Goal: Communication & Community: Answer question/provide support

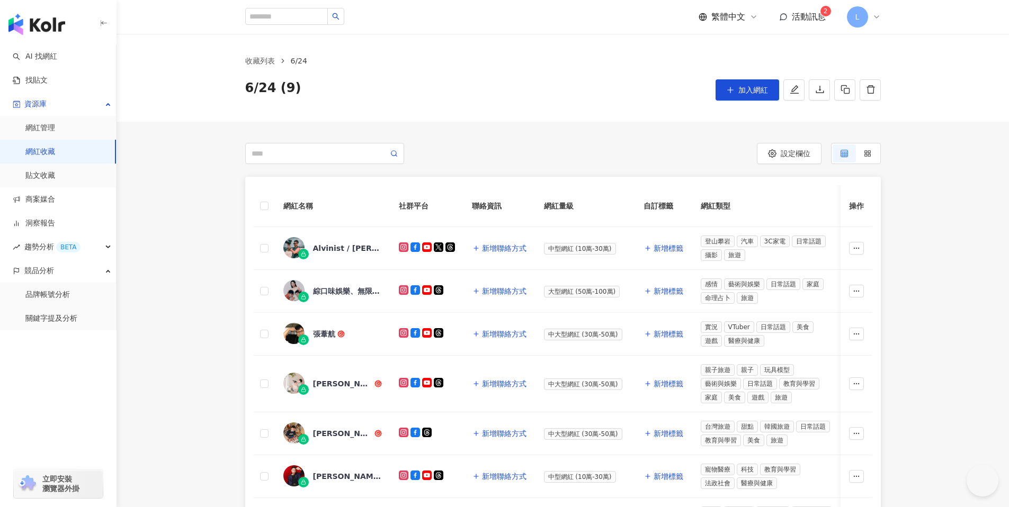
click at [811, 15] on span "活動訊息" at bounding box center [809, 17] width 34 height 10
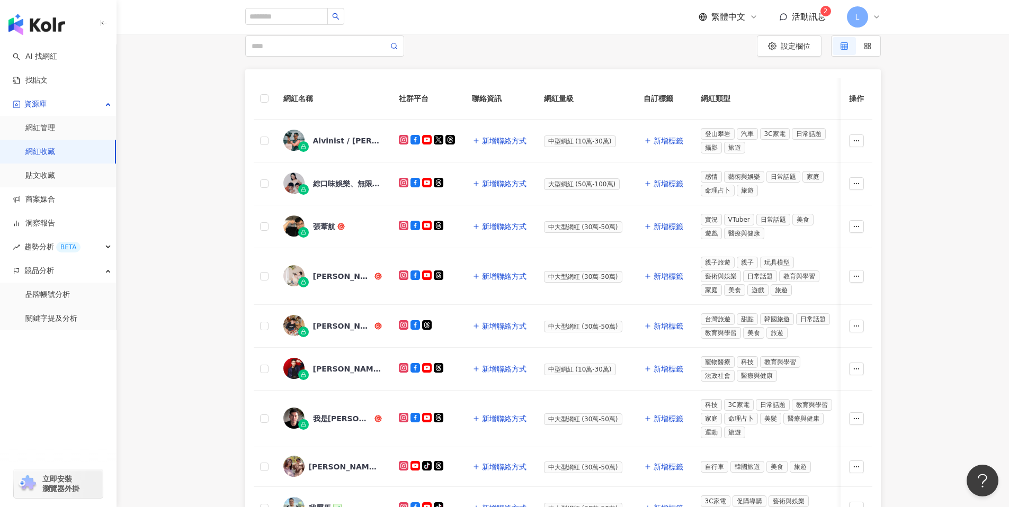
scroll to position [107, 0]
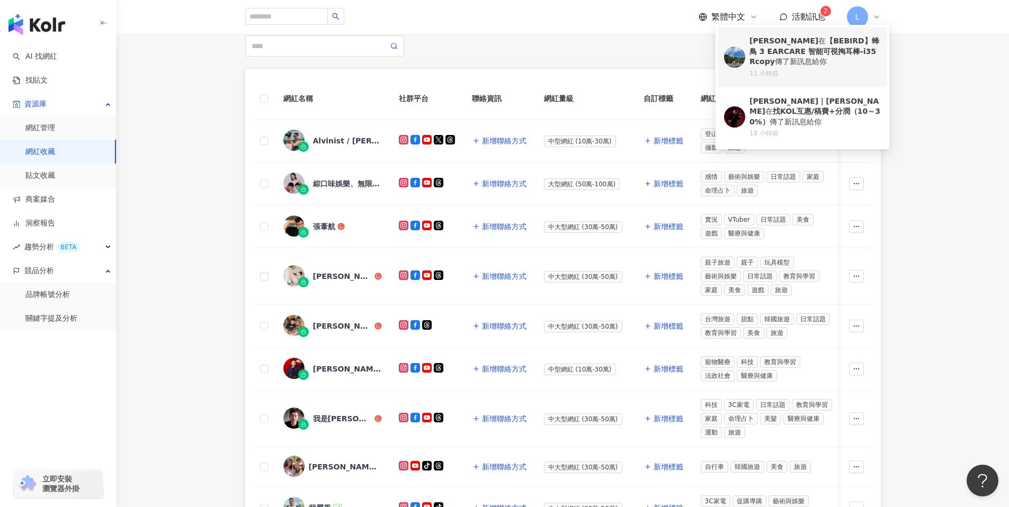
click at [814, 59] on div "[PERSON_NAME] 【BEBIRD】蜂鳥 3 EARCARE 智能可視掏耳棒-i35Rcopy 傳了新訊息給你" at bounding box center [814, 51] width 131 height 31
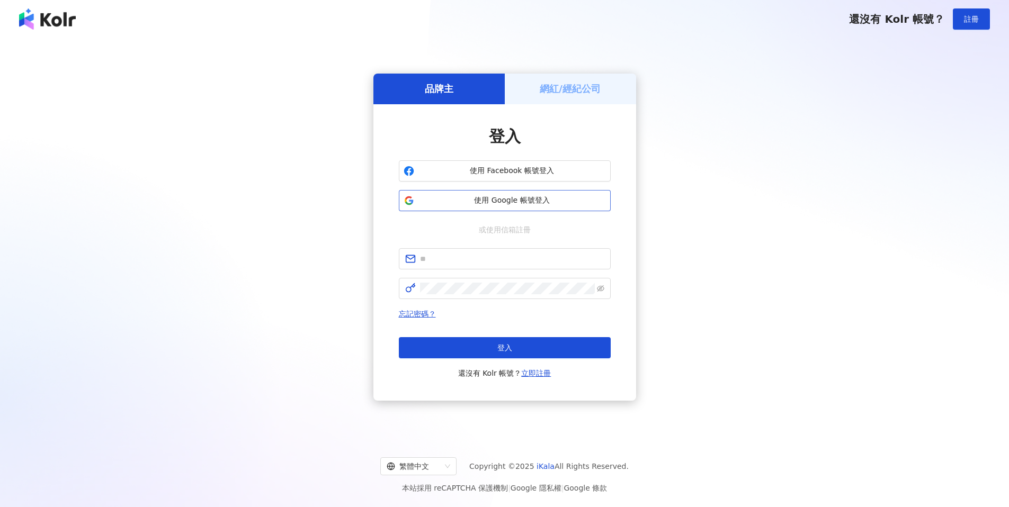
click at [523, 202] on span "使用 Google 帳號登入" at bounding box center [511, 200] width 187 height 11
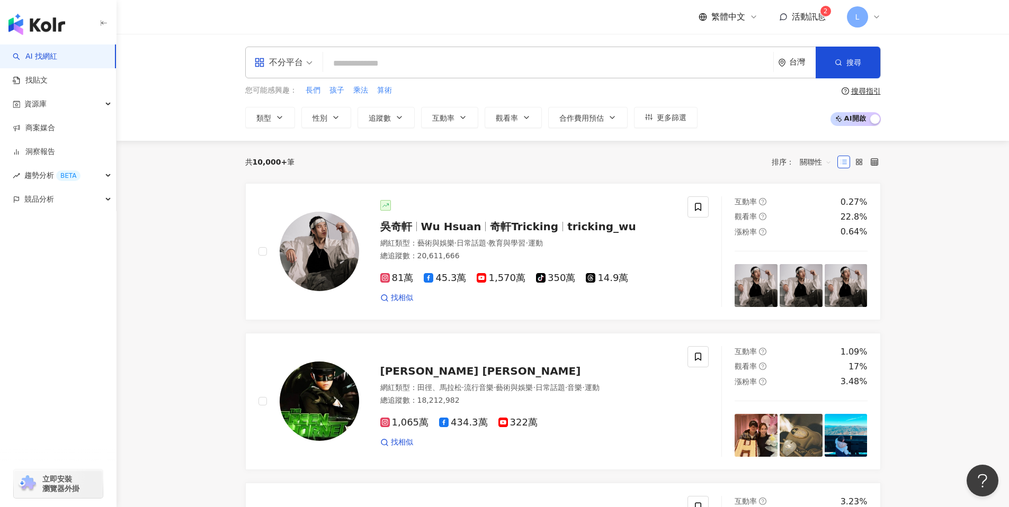
click at [796, 15] on span "活動訊息" at bounding box center [809, 17] width 34 height 10
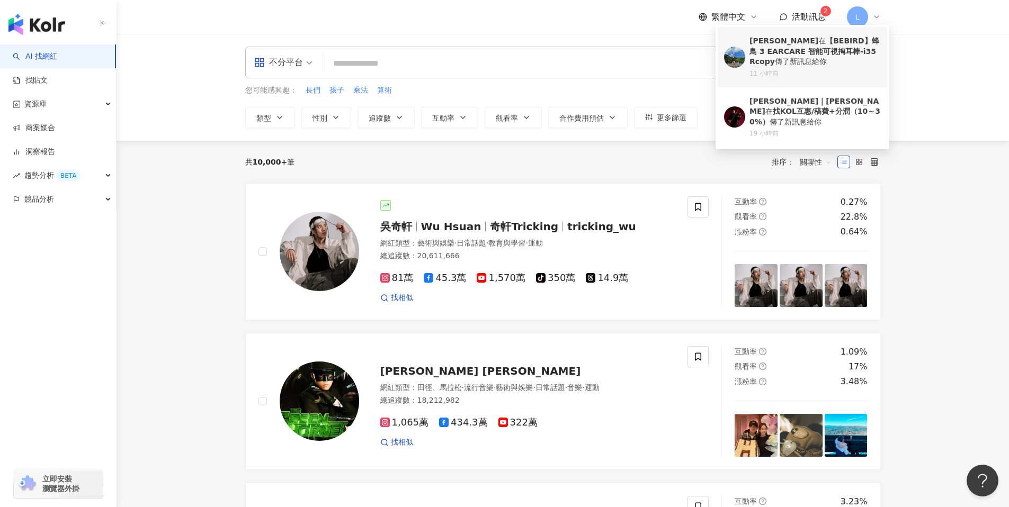
click at [793, 60] on div "[PERSON_NAME] 【BEBIRD】蜂鳥 3 EARCARE 智能可視掏耳棒-i35Rcopy 傳了新訊息給你" at bounding box center [814, 51] width 131 height 31
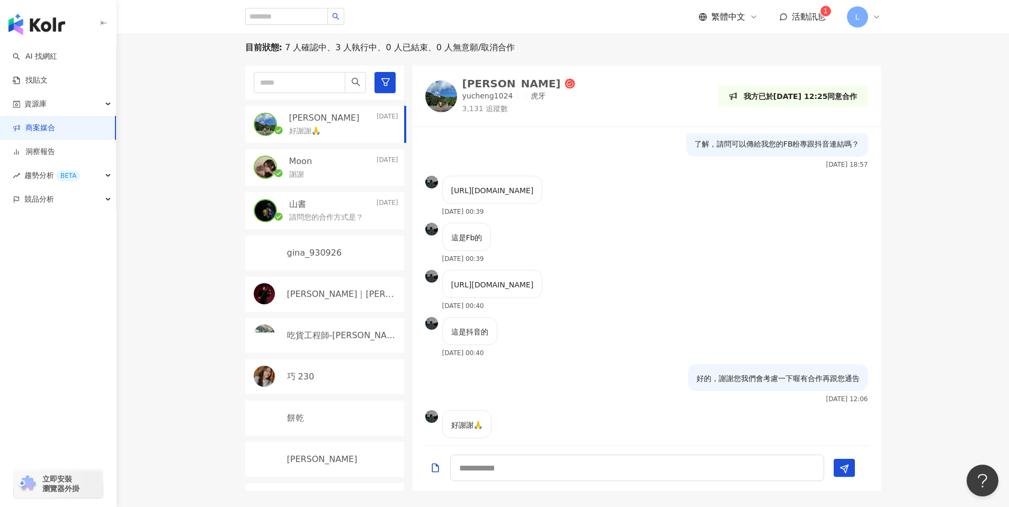
scroll to position [533, 0]
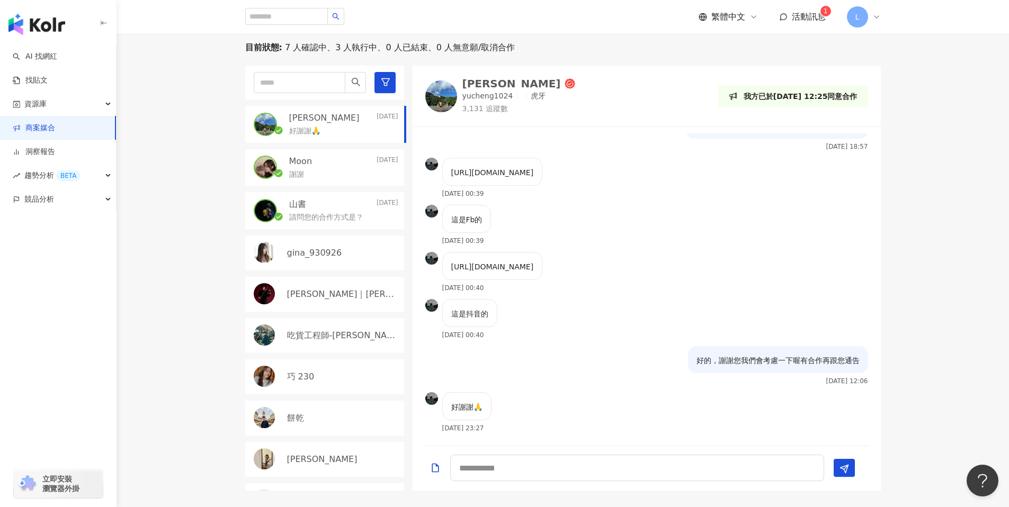
click at [339, 175] on div "謝謝" at bounding box center [343, 173] width 109 height 13
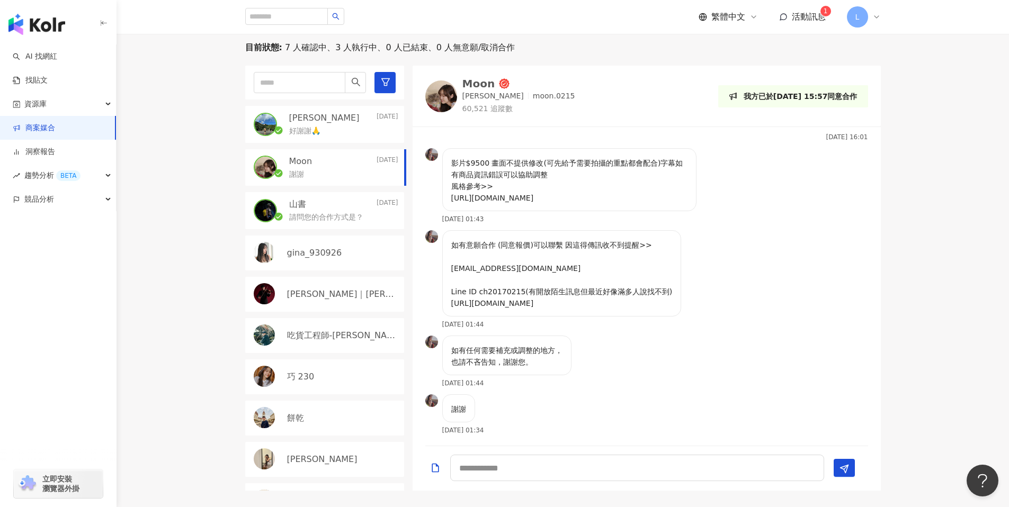
scroll to position [267, 0]
click at [578, 473] on textarea at bounding box center [637, 468] width 374 height 26
type textarea "*"
type textarea "**********"
click at [444, 89] on img at bounding box center [441, 96] width 32 height 32
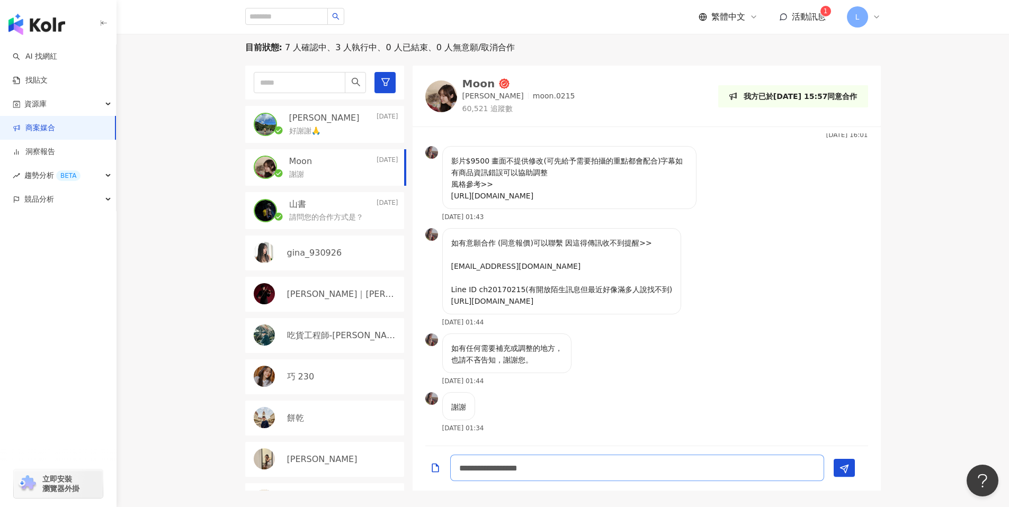
click at [615, 467] on textarea "**********" at bounding box center [637, 468] width 374 height 26
drag, startPoint x: 476, startPoint y: 290, endPoint x: 521, endPoint y: 291, distance: 45.0
click at [521, 291] on p "如有意願合作 (同意報價)可以聯繫 因這得傳訊收不到提醒>> grace19910210@gmail.com Line ID ch20170215(有開放陌生…" at bounding box center [561, 272] width 221 height 70
click at [547, 301] on p "如有意願合作 (同意報價)可以聯繫 因這得傳訊收不到提醒>> grace19910210@gmail.com Line ID ch20170215(有開放陌生…" at bounding box center [561, 272] width 221 height 70
drag, startPoint x: 517, startPoint y: 286, endPoint x: 479, endPoint y: 288, distance: 38.7
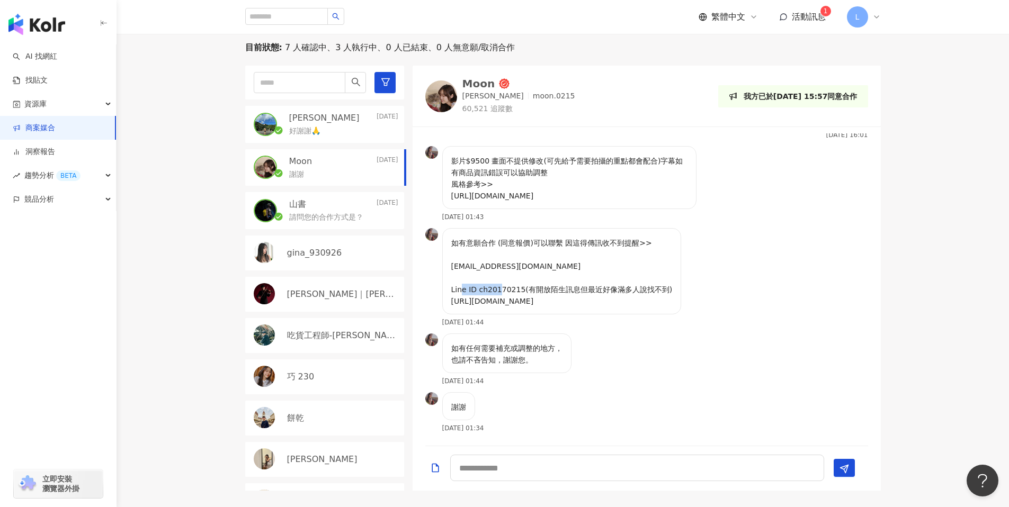
click at [479, 288] on p "如有意願合作 (同意報價)可以聯繫 因這得傳訊收不到提醒>> grace19910210@gmail.com Line ID ch20170215(有開放陌生…" at bounding box center [561, 272] width 221 height 70
copy p "ch20170215"
click at [623, 319] on div "如有意願合作 (同意報價)可以聯繫 因這得傳訊收不到提醒>> grace19910210@gmail.com Line ID ch20170215(有開放陌生…" at bounding box center [561, 277] width 239 height 98
drag, startPoint x: 631, startPoint y: 194, endPoint x: 443, endPoint y: 177, distance: 188.2
click at [443, 177] on div "影片$9500 畫面不提供修改(可先給予需要拍攝的重點都會配合)字幕如有商品資訊錯誤可以協助調整 風格參考>> https://www.instagram.c…" at bounding box center [569, 177] width 254 height 63
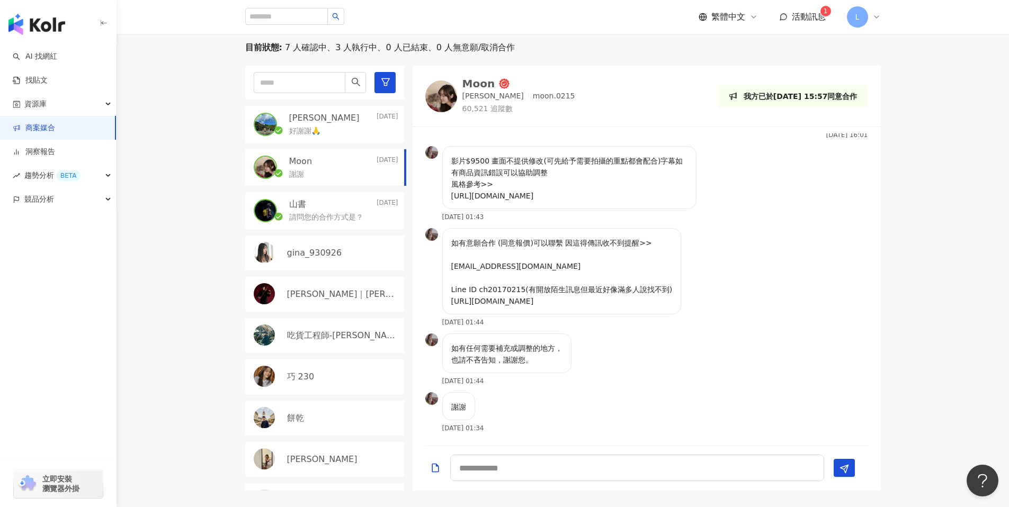
click at [653, 197] on p "影片$9500 畫面不提供修改(可先給予需要拍攝的重點都會配合)字幕如有商品資訊錯誤可以協助調整 風格參考>> https://www.instagram.c…" at bounding box center [569, 178] width 236 height 47
drag, startPoint x: 450, startPoint y: 158, endPoint x: 545, endPoint y: 176, distance: 97.0
click at [545, 176] on div "影片$9500 畫面不提供修改(可先給予需要拍攝的重點都會配合)字幕如有商品資訊錯誤可以協助調整 風格參考>> https://www.instagram.c…" at bounding box center [569, 177] width 254 height 63
copy p "影片$9500 畫面不提供修改(可先給予需要拍攝的重點都會配合)字幕如有商品資訊錯誤可以協助調整"
drag, startPoint x: 653, startPoint y: 347, endPoint x: 660, endPoint y: 367, distance: 21.8
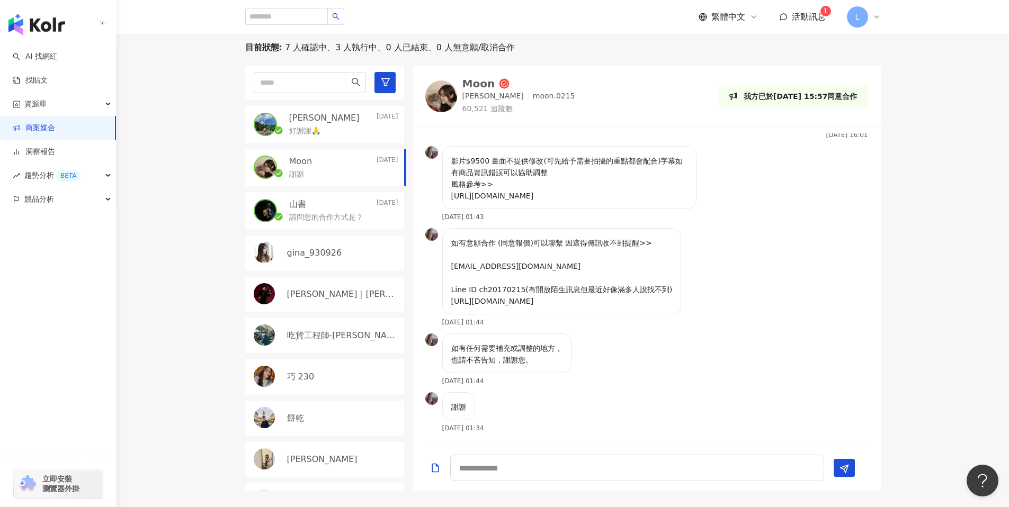
click at [653, 350] on div "如有任何需要補充或調整的地方， 也請不吝告知，謝謝您。 2025/8/12 01:44" at bounding box center [646, 363] width 468 height 59
drag, startPoint x: 573, startPoint y: 299, endPoint x: 445, endPoint y: 238, distance: 141.9
click at [445, 238] on div "如有意願合作 (同意報價)可以聯繫 因這得傳訊收不到提醒>> grace19910210@gmail.com Line ID ch20170215(有開放陌生…" at bounding box center [561, 271] width 239 height 86
click at [571, 265] on p "如有意願合作 (同意報價)可以聯繫 因這得傳訊收不到提醒>> grace19910210@gmail.com Line ID ch20170215(有開放陌生…" at bounding box center [561, 272] width 221 height 70
drag, startPoint x: 477, startPoint y: 291, endPoint x: 519, endPoint y: 291, distance: 41.8
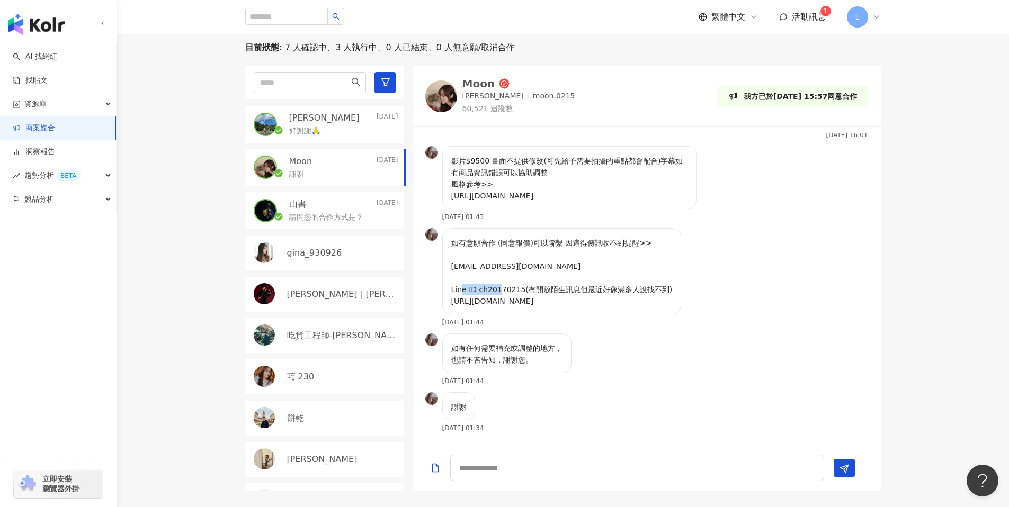
click at [519, 291] on p "如有意願合作 (同意報價)可以聯繫 因這得傳訊收不到提醒>> grace19910210@gmail.com Line ID ch20170215(有開放陌生…" at bounding box center [561, 272] width 221 height 70
copy p "ch20170215"
drag, startPoint x: 546, startPoint y: 266, endPoint x: 451, endPoint y: 266, distance: 95.3
click at [451, 266] on p "如有意願合作 (同意報價)可以聯繫 因這得傳訊收不到提醒>> grace19910210@gmail.com Line ID ch20170215(有開放陌生…" at bounding box center [561, 272] width 221 height 70
copy p "grace19910210@gmail.com"
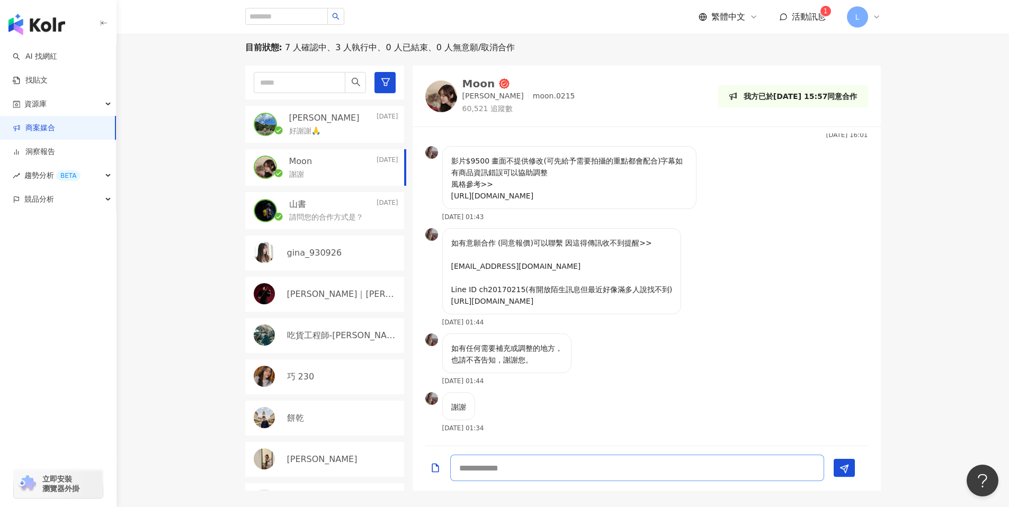
click at [554, 464] on textarea at bounding box center [637, 468] width 374 height 26
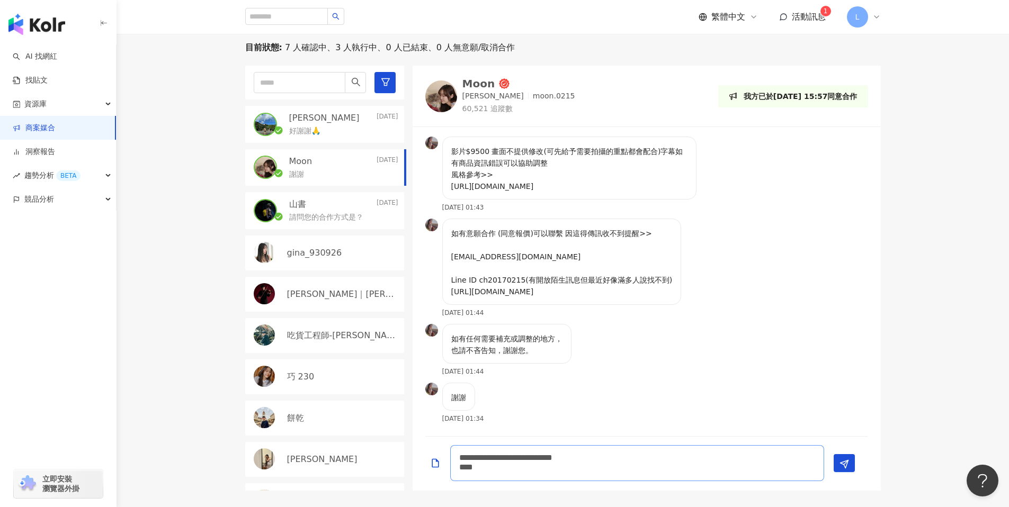
scroll to position [0, 0]
type textarea "**********"
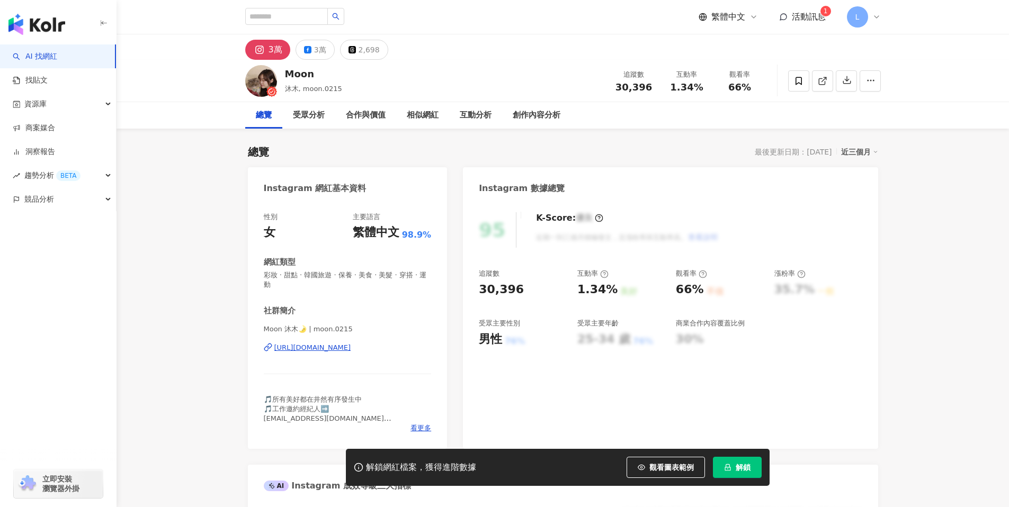
click at [312, 50] on button "3萬" at bounding box center [314, 50] width 39 height 20
click at [351, 343] on div "https://www.instagram.com/moon.0215/" at bounding box center [312, 348] width 77 height 10
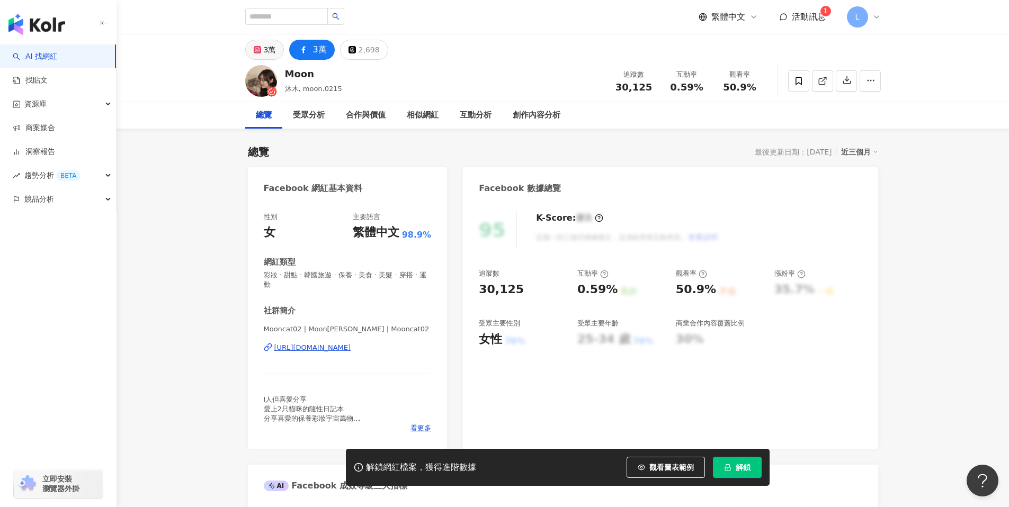
click at [271, 48] on div "3萬" at bounding box center [270, 49] width 12 height 15
click at [351, 343] on div "https://www.instagram.com/moon.0215/" at bounding box center [312, 348] width 77 height 10
click at [371, 54] on div "2,698" at bounding box center [368, 49] width 21 height 15
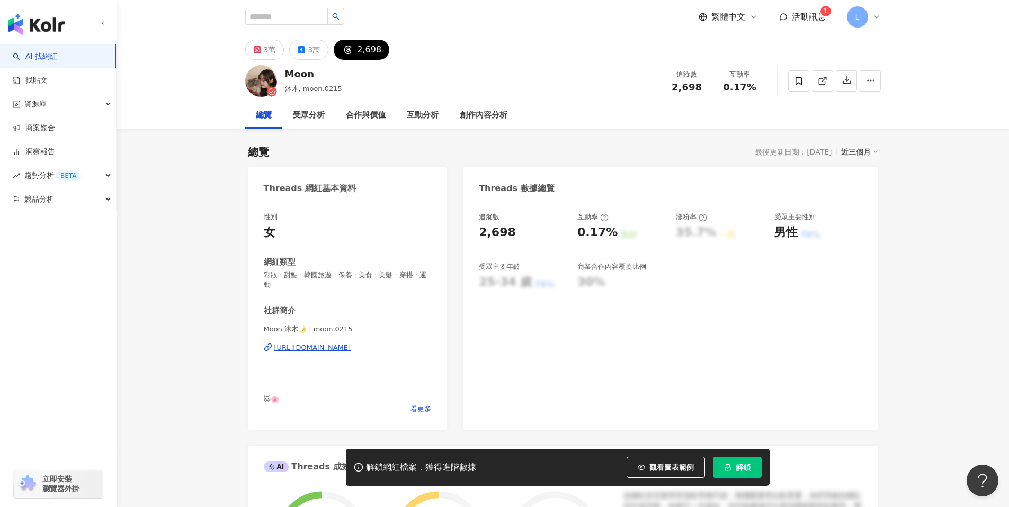
click at [326, 343] on div "https://www.threads.com/@moon.0215" at bounding box center [312, 348] width 77 height 10
